Goal: Book appointment/travel/reservation

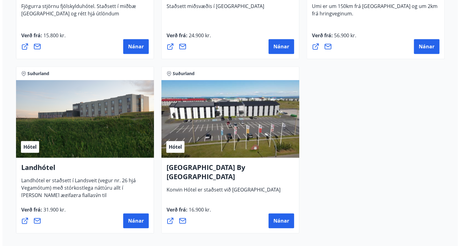
scroll to position [1622, 0]
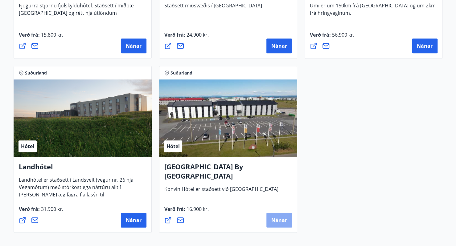
click at [279, 219] on span "Nánar" at bounding box center [279, 220] width 16 height 7
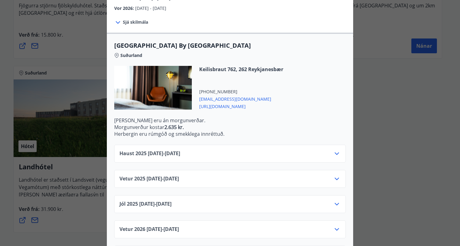
scroll to position [134, 0]
click at [262, 150] on div "Haust [PHONE_NUMBER][DATE] - [DATE]" at bounding box center [230, 156] width 221 height 12
click at [309, 150] on div "Haust [PHONE_NUMBER][DATE] - [DATE]" at bounding box center [230, 156] width 221 height 12
click at [335, 150] on icon at bounding box center [336, 153] width 7 height 7
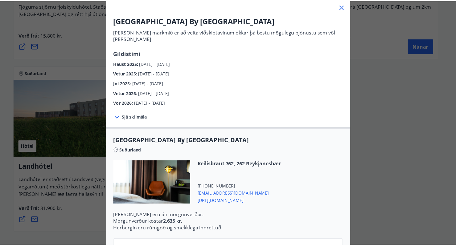
scroll to position [31, 0]
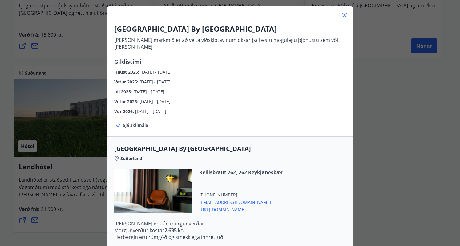
click at [344, 18] on icon at bounding box center [344, 14] width 7 height 7
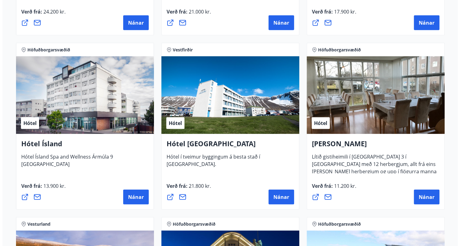
scroll to position [940, 0]
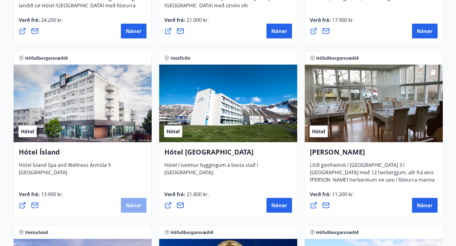
click at [132, 202] on span "Nánar" at bounding box center [134, 205] width 16 height 7
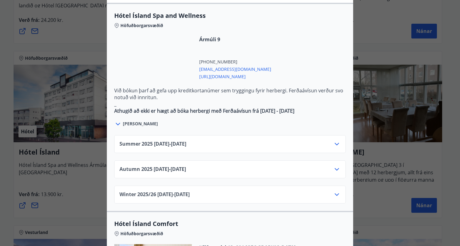
scroll to position [348, 0]
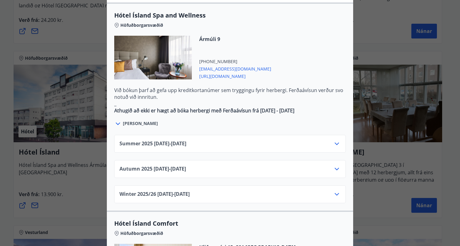
click at [293, 140] on div "Summer [PHONE_NUMBER][DATE] - [DATE]" at bounding box center [230, 146] width 221 height 12
click at [336, 140] on icon at bounding box center [336, 143] width 7 height 7
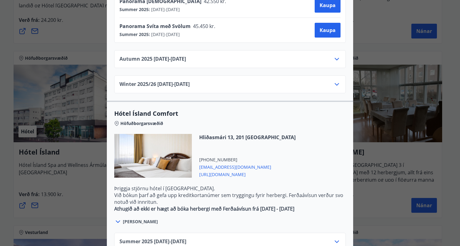
scroll to position [627, 0]
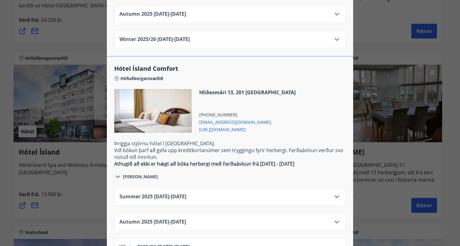
click at [266, 193] on div "Summer [PHONE_NUMBER][DATE] - [DATE]" at bounding box center [230, 199] width 221 height 12
click at [333, 193] on icon at bounding box center [336, 196] width 7 height 7
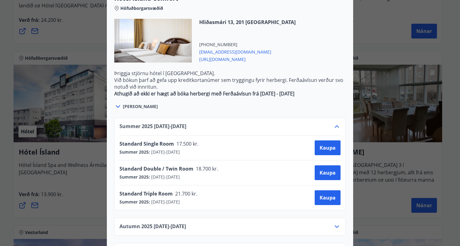
scroll to position [702, 0]
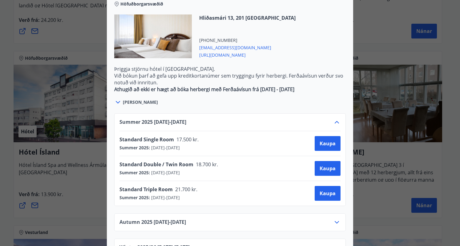
click at [168, 186] on span "Standard Triple Room" at bounding box center [146, 189] width 53 height 7
click at [176, 186] on span "21.700 kr." at bounding box center [186, 189] width 26 height 7
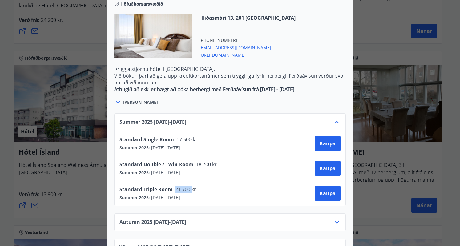
click at [176, 186] on span "21.700 kr." at bounding box center [186, 189] width 26 height 7
click at [168, 186] on span "Standard Triple Room" at bounding box center [146, 189] width 53 height 7
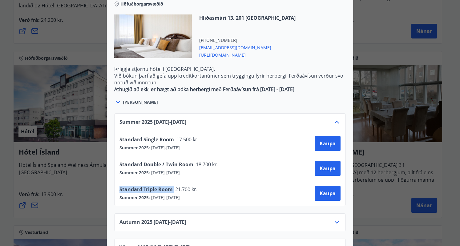
click at [168, 186] on span "Standard Triple Room" at bounding box center [146, 189] width 53 height 7
click at [174, 186] on span "21.700 kr." at bounding box center [186, 189] width 26 height 7
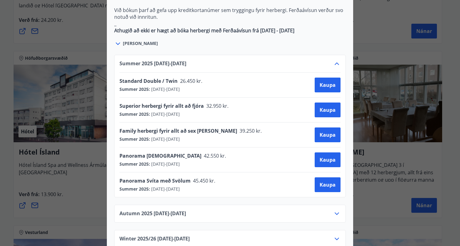
scroll to position [426, 0]
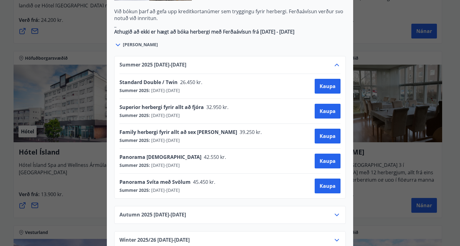
drag, startPoint x: 207, startPoint y: 87, endPoint x: 236, endPoint y: 92, distance: 29.3
click at [236, 104] on div "Superior herbergi fyrir allt að fjóra 32.950 kr. Summer 2025 : [DATE] - [DATE] …" at bounding box center [230, 111] width 221 height 15
click at [246, 104] on div "Superior herbergi fyrir allt að fjóra 32.950 kr. Summer 2025 : [DATE] - [DATE] …" at bounding box center [230, 111] width 221 height 15
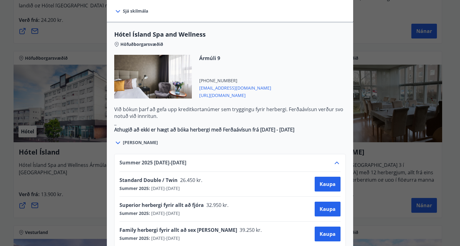
click at [266, 126] on strong "Athugið að ekki er hægt að bóka herbergi með Ferðaávísun frá [DATE] - [DATE]" at bounding box center [204, 129] width 180 height 7
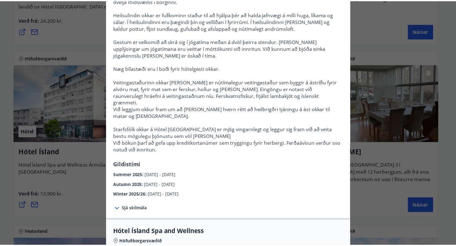
scroll to position [0, 0]
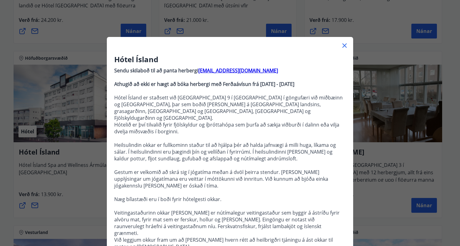
click at [343, 46] on icon at bounding box center [345, 45] width 4 height 4
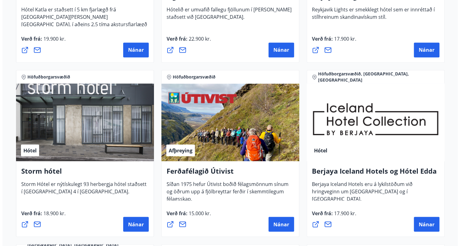
scroll to position [577, 0]
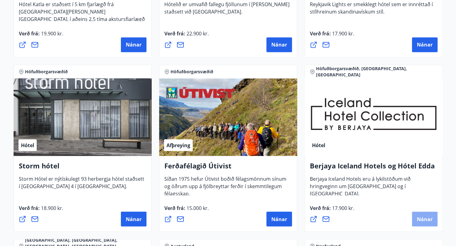
click at [417, 216] on span "Nánar" at bounding box center [425, 219] width 16 height 7
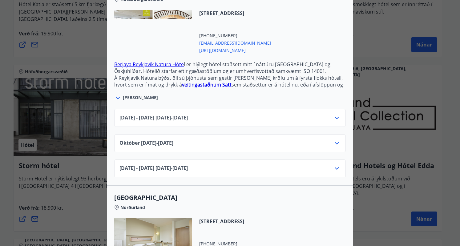
scroll to position [191, 0]
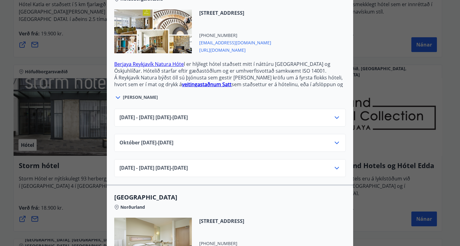
click at [281, 115] on div "[DATE] - [DATE] [DATE] - [DATE]" at bounding box center [230, 120] width 221 height 12
click at [318, 114] on div "[DATE] - [DATE] [DATE] - [DATE]" at bounding box center [230, 120] width 221 height 12
click at [334, 114] on icon at bounding box center [336, 117] width 7 height 7
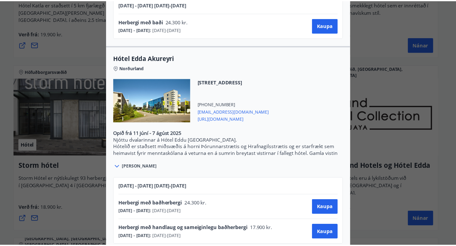
scroll to position [0, 0]
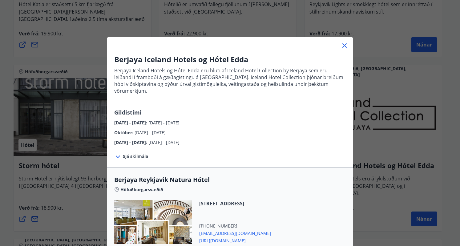
click at [393, 60] on div "Berjaya Iceland Hotels og Hótel Edda Berjaya Iceland Hotels og Hótel Edda eru h…" at bounding box center [230, 123] width 460 height 246
click at [343, 45] on icon at bounding box center [345, 45] width 4 height 4
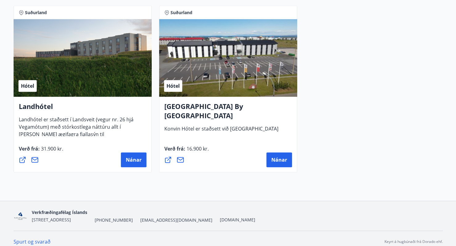
scroll to position [1688, 0]
